Goal: Information Seeking & Learning: Check status

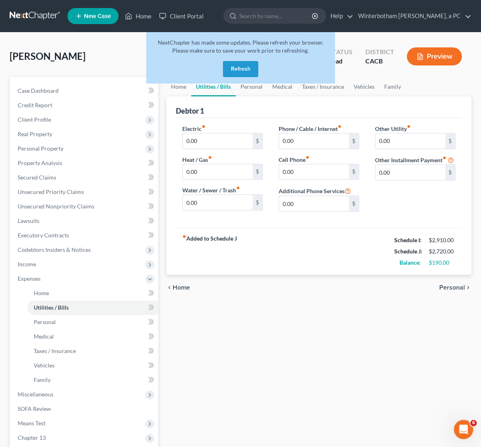
click at [241, 70] on button "Refresh" at bounding box center [240, 69] width 35 height 16
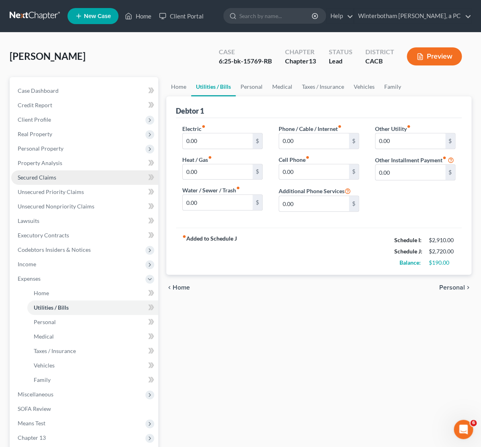
click at [39, 178] on span "Secured Claims" at bounding box center [37, 177] width 39 height 7
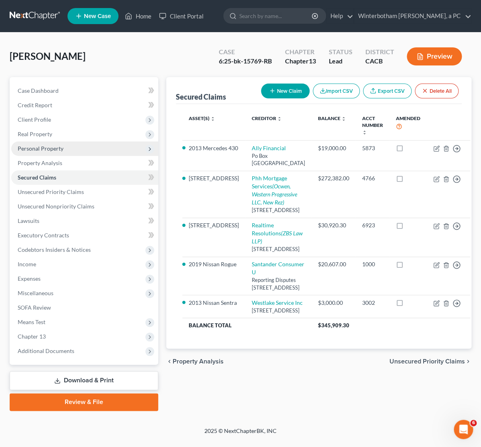
click at [50, 146] on span "Personal Property" at bounding box center [41, 148] width 46 height 7
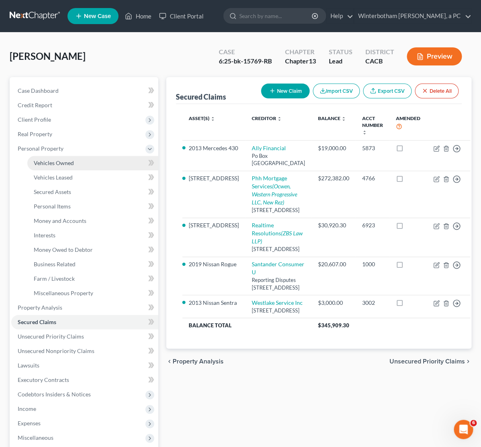
click at [55, 163] on span "Vehicles Owned" at bounding box center [54, 162] width 40 height 7
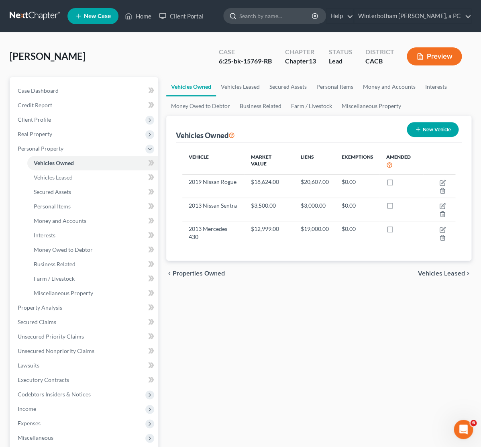
click at [279, 16] on input "search" at bounding box center [275, 15] width 73 height 15
type input "engel"
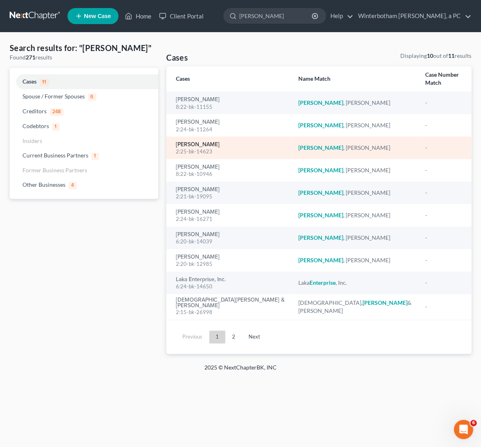
click at [202, 142] on link "Engel, Ronald" at bounding box center [198, 145] width 44 height 6
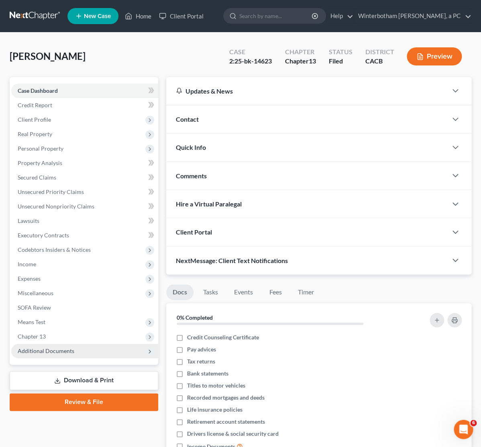
click at [84, 355] on span "Additional Documents" at bounding box center [84, 351] width 147 height 14
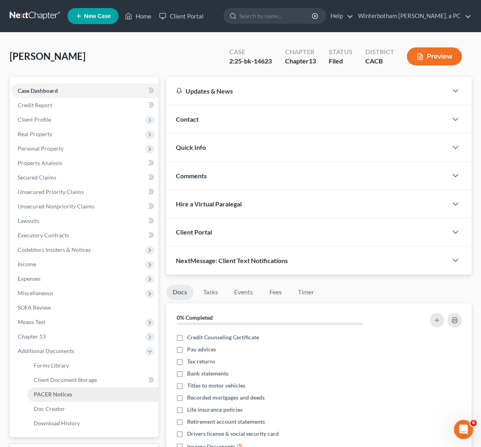
click at [73, 392] on link "PACER Notices" at bounding box center [92, 394] width 131 height 14
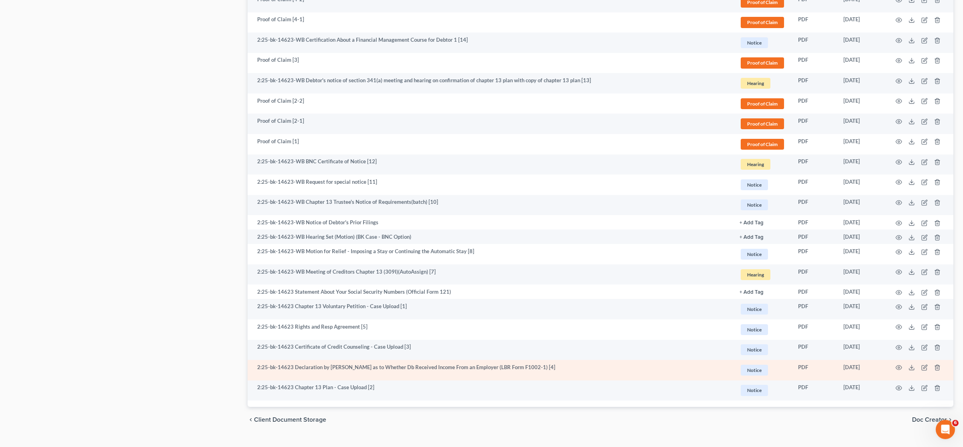
scroll to position [750, 0]
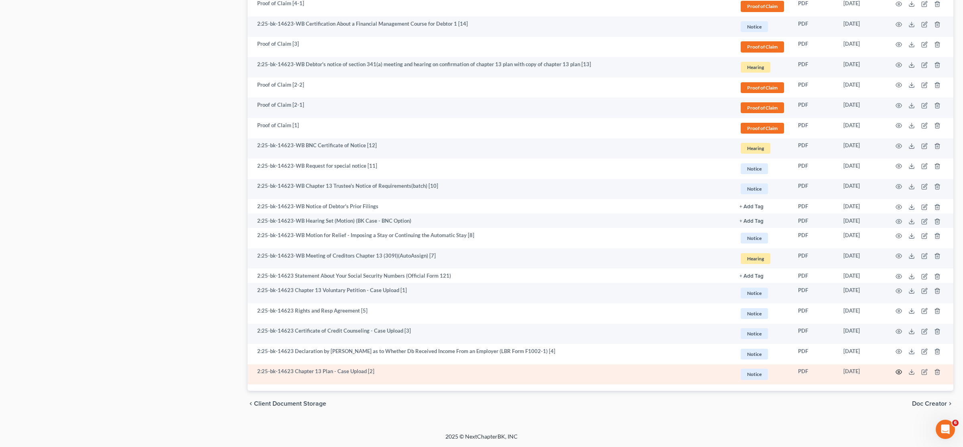
click at [480, 371] on icon "button" at bounding box center [899, 372] width 6 height 6
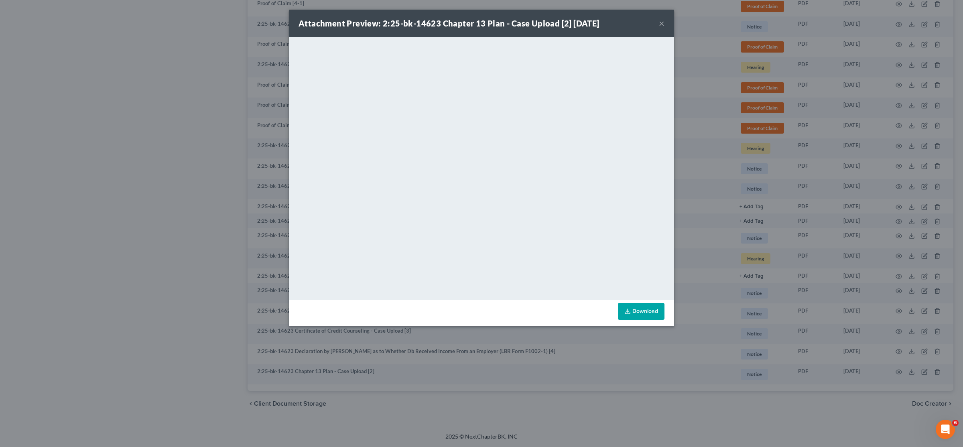
click at [480, 22] on button "×" at bounding box center [662, 23] width 6 height 10
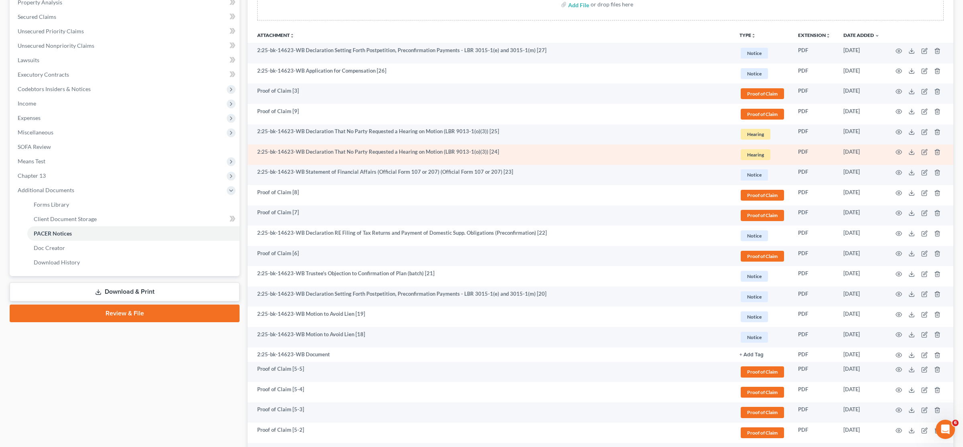
scroll to position [203, 0]
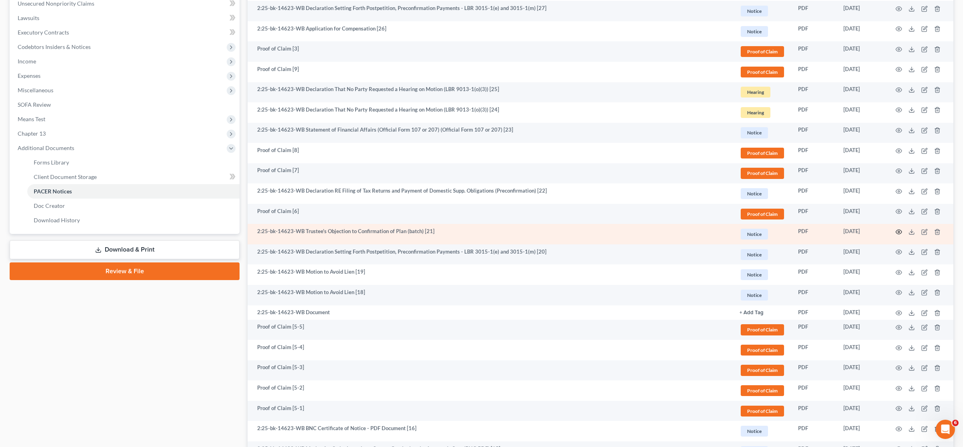
click at [480, 233] on icon "button" at bounding box center [899, 232] width 6 height 6
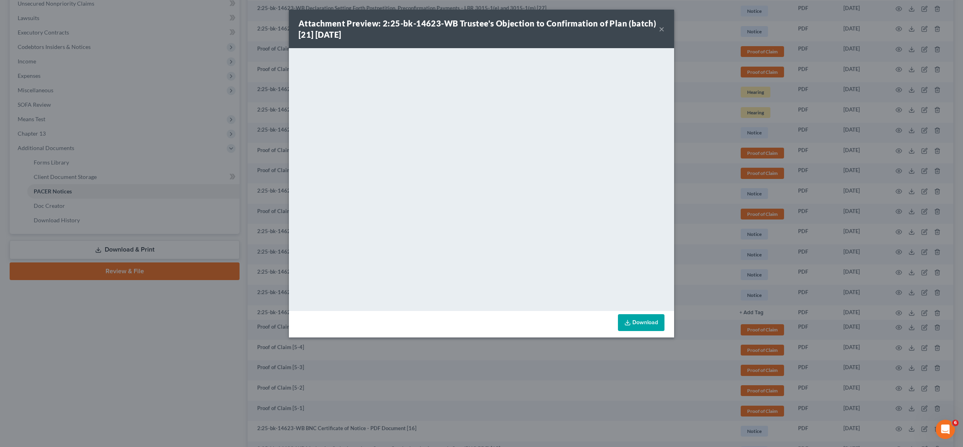
click at [238, 208] on div "Attachment Preview: 2:25-bk-14623-WB Trustee's Objection to Confirmation of Pla…" at bounding box center [481, 223] width 963 height 447
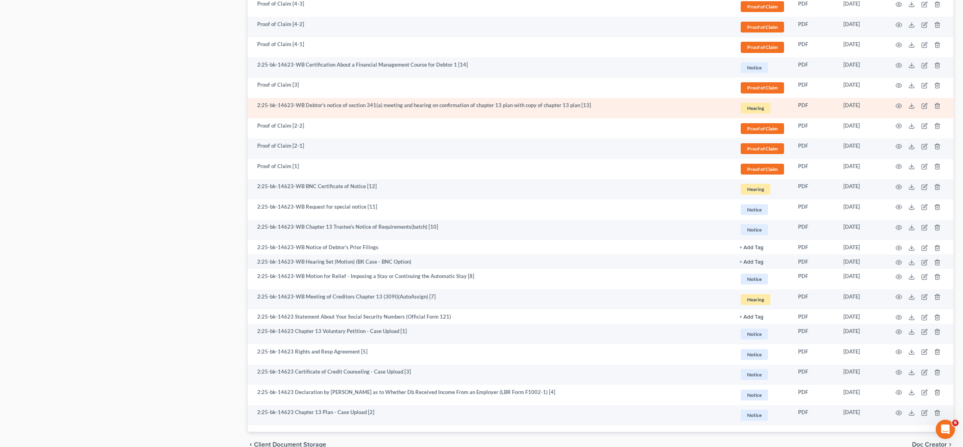
scroll to position [750, 0]
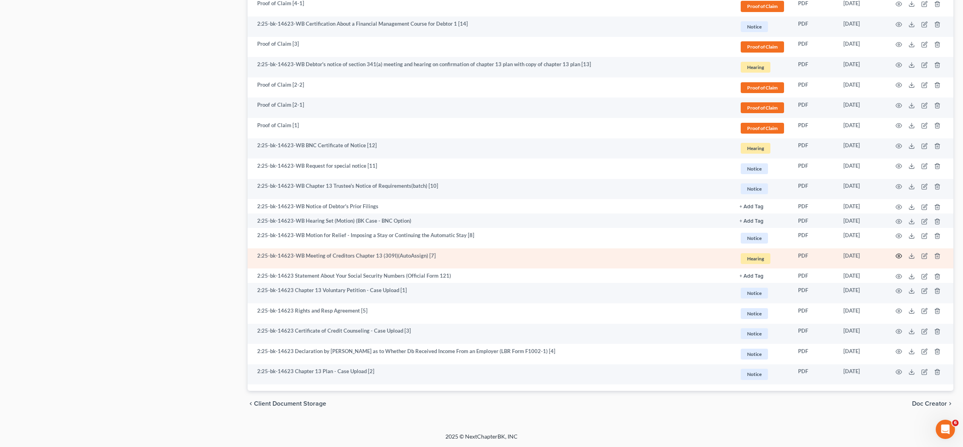
click at [480, 256] on icon "button" at bounding box center [899, 256] width 6 height 6
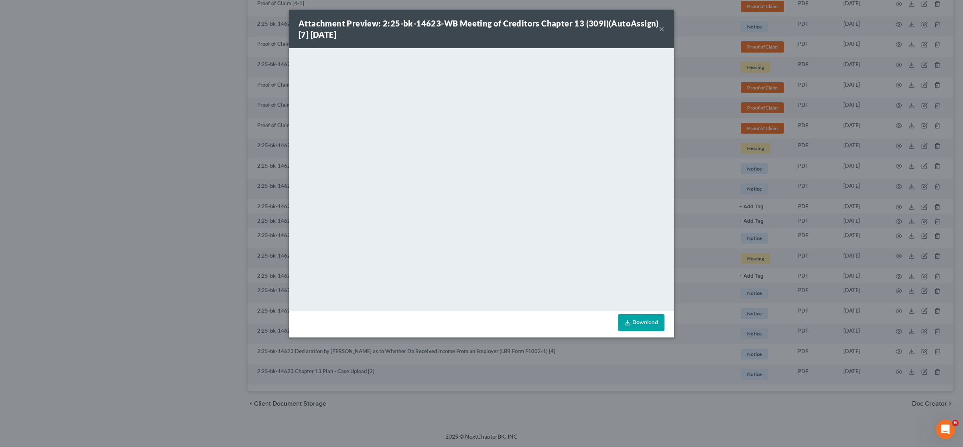
click at [210, 110] on div "Attachment Preview: 2:25-bk-14623-WB Meeting of Creditors Chapter 13 (309I)(Aut…" at bounding box center [481, 223] width 963 height 447
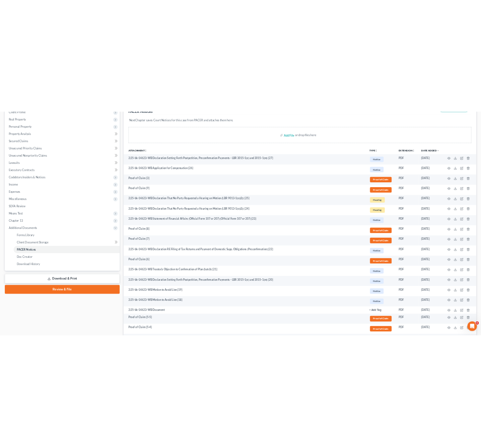
scroll to position [0, 0]
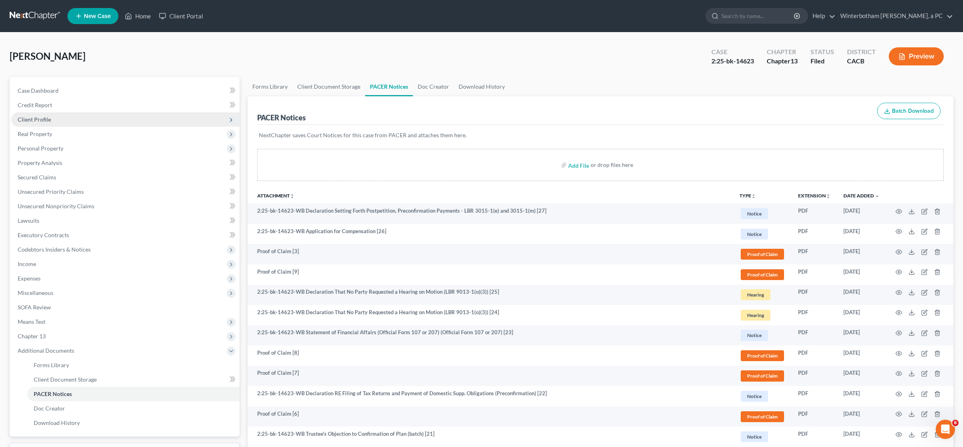
click at [50, 116] on span "Client Profile" at bounding box center [125, 119] width 228 height 14
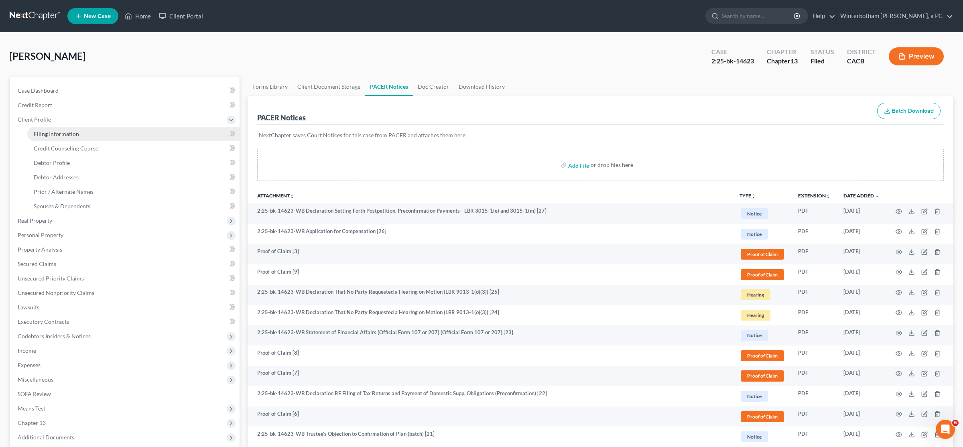
click at [48, 135] on span "Filing Information" at bounding box center [56, 133] width 45 height 7
select select "1"
select select "0"
select select "3"
select select "2"
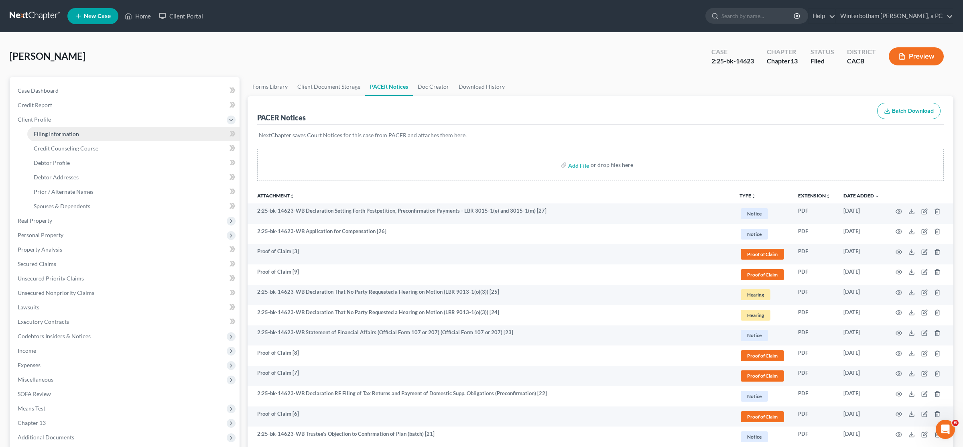
select select "4"
select select "1"
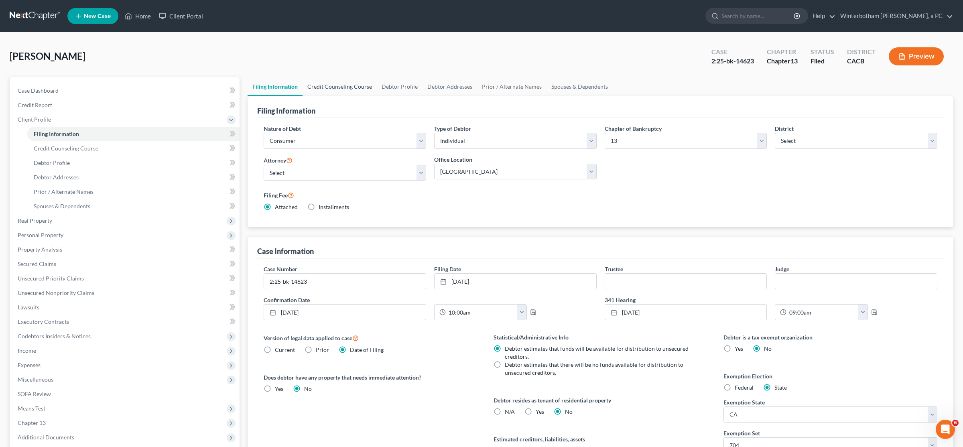
click at [355, 91] on link "Credit Counseling Course" at bounding box center [340, 86] width 74 height 19
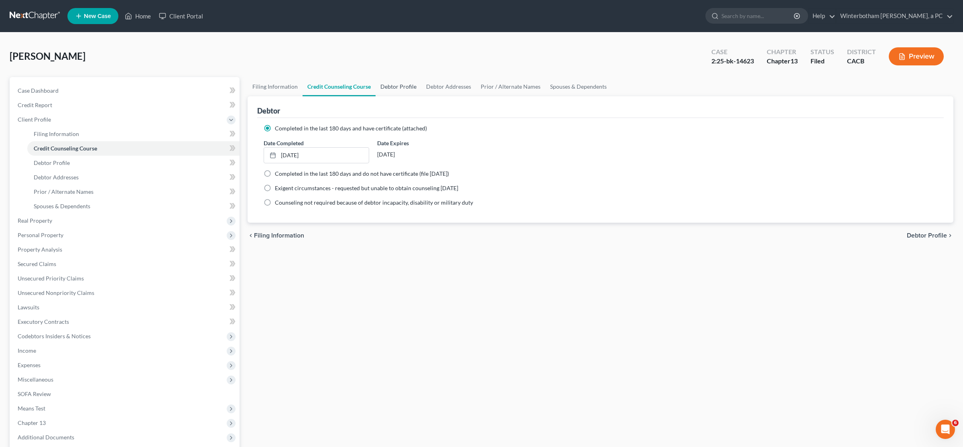
click at [401, 86] on link "Debtor Profile" at bounding box center [399, 86] width 46 height 19
select select "1"
select select "3"
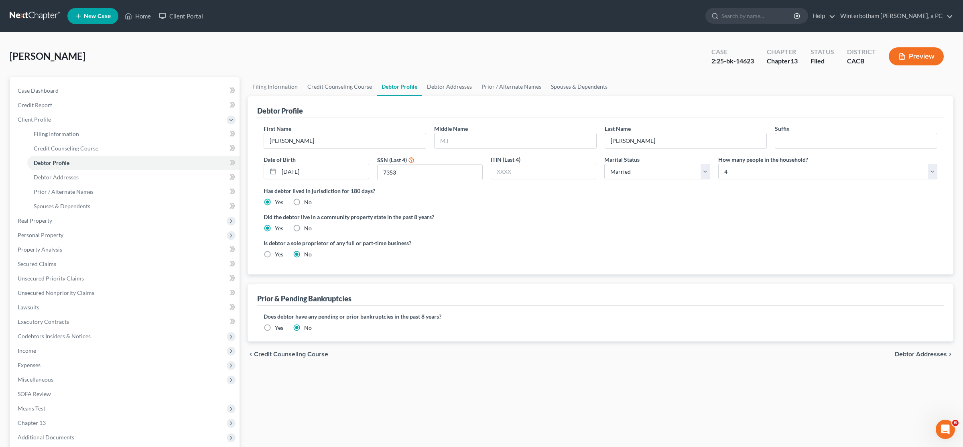
radio input "true"
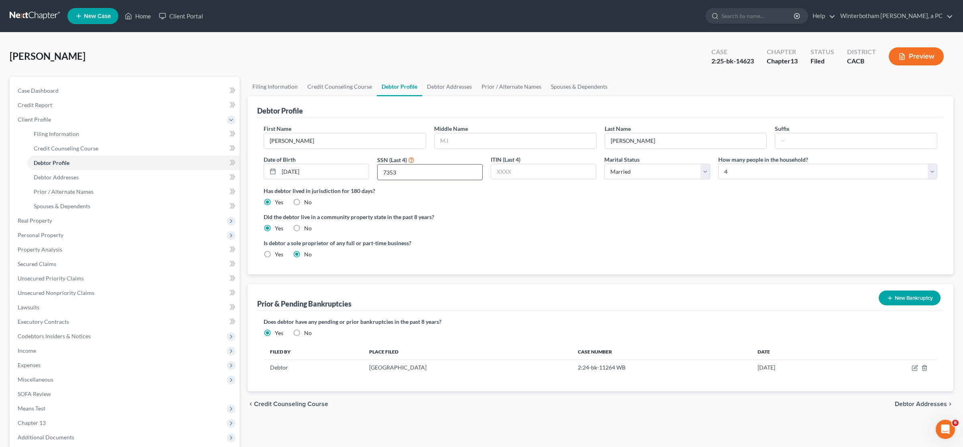
drag, startPoint x: 418, startPoint y: 172, endPoint x: 382, endPoint y: 173, distance: 36.1
click at [382, 173] on input "7353" at bounding box center [430, 172] width 105 height 15
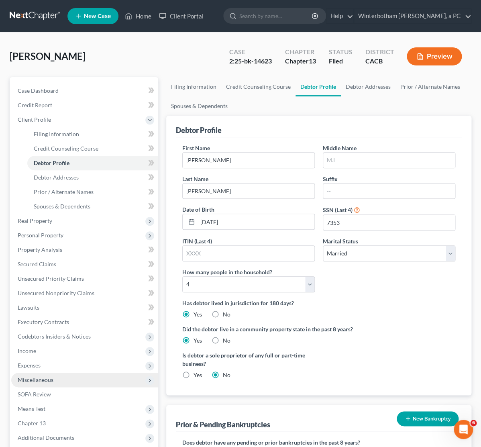
scroll to position [122, 0]
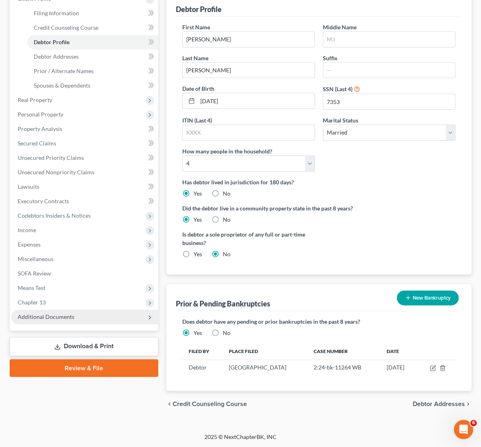
click at [58, 318] on span "Additional Documents" at bounding box center [46, 316] width 57 height 7
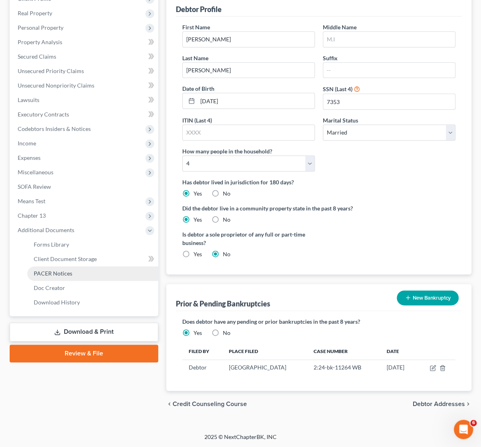
click at [46, 270] on span "PACER Notices" at bounding box center [53, 273] width 39 height 7
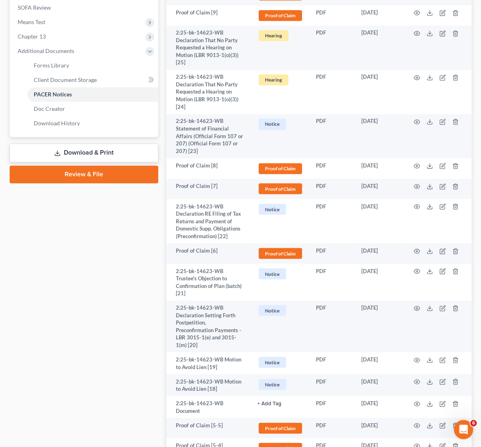
scroll to position [288, 0]
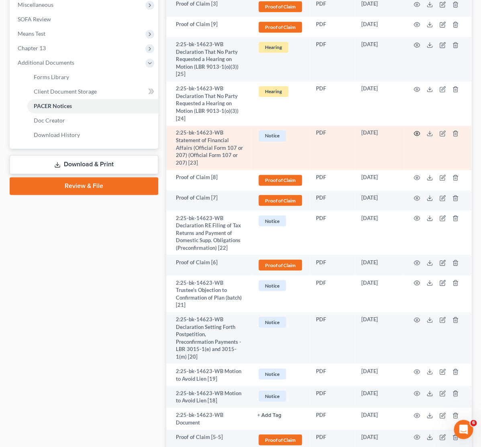
click at [419, 134] on icon "button" at bounding box center [417, 133] width 6 height 4
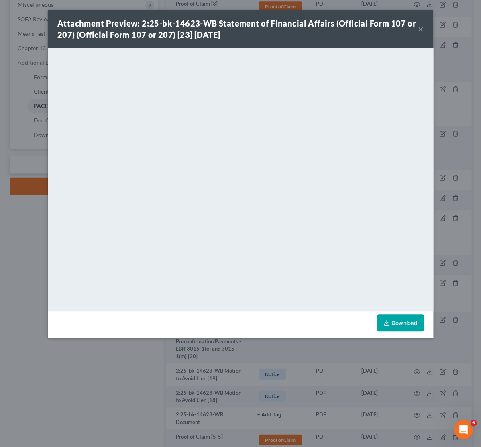
click at [443, 79] on div "Attachment Preview: 2:25-bk-14623-WB Statement of Financial Affairs (Official F…" at bounding box center [240, 223] width 481 height 447
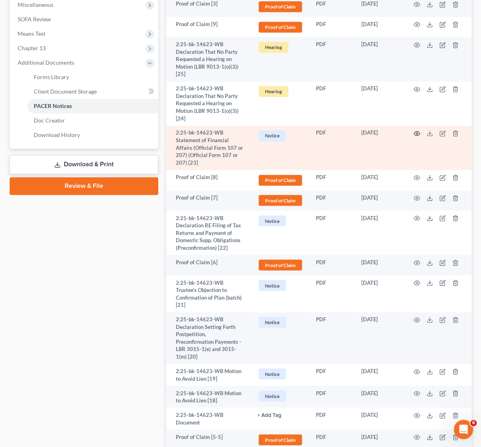
click at [415, 132] on icon "button" at bounding box center [417, 133] width 6 height 4
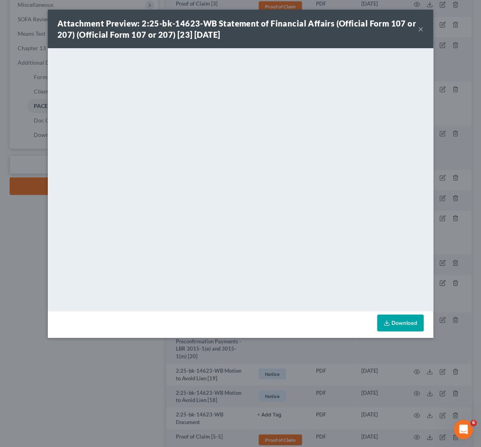
click at [101, 363] on div "Attachment Preview: 2:25-bk-14623-WB Statement of Financial Affairs (Official F…" at bounding box center [240, 223] width 481 height 447
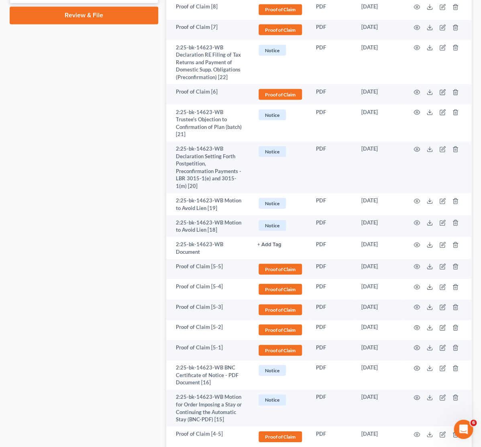
scroll to position [457, 0]
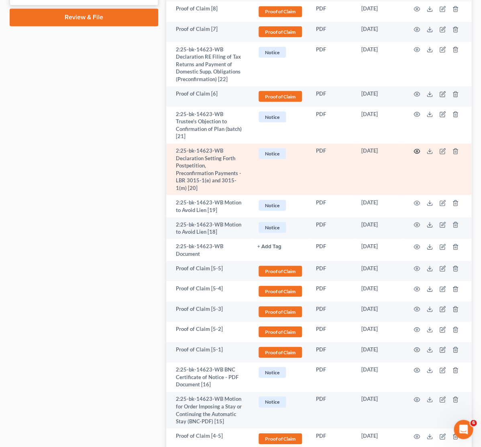
click at [419, 148] on icon "button" at bounding box center [416, 151] width 6 height 6
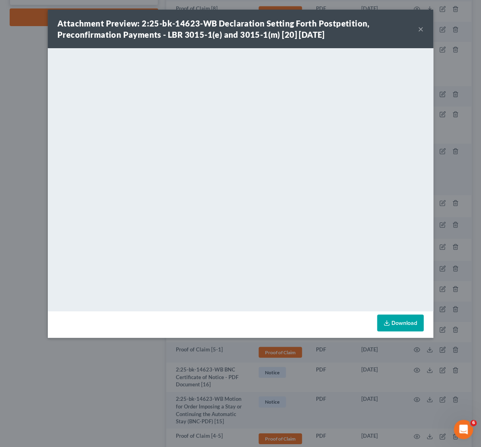
click at [421, 27] on button "×" at bounding box center [421, 29] width 6 height 10
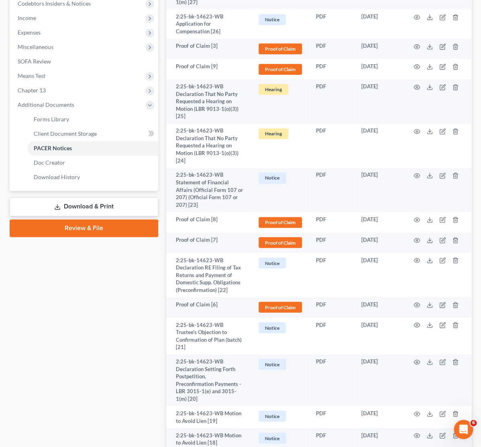
scroll to position [162, 0]
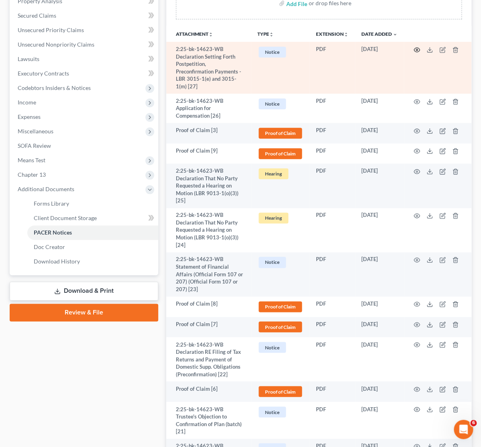
click at [417, 49] on circle "button" at bounding box center [417, 50] width 2 height 2
